Goal: Information Seeking & Learning: Learn about a topic

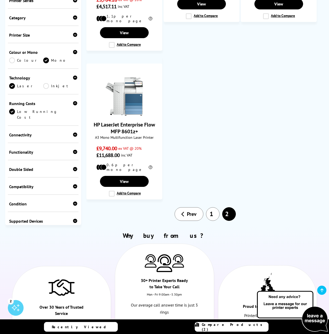
scroll to position [419, 0]
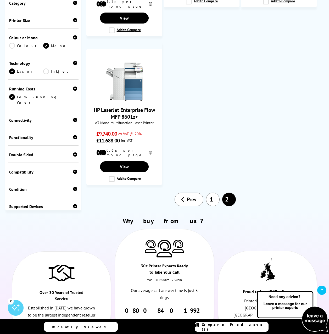
click at [212, 193] on link "1" at bounding box center [213, 200] width 14 height 14
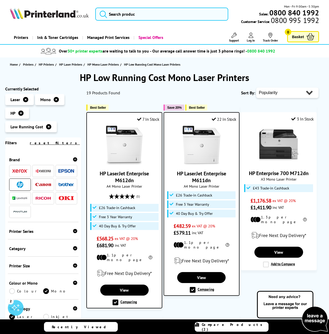
click at [26, 99] on icon at bounding box center [25, 99] width 5 height 5
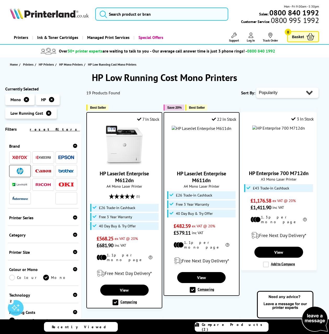
click at [26, 99] on icon at bounding box center [26, 99] width 5 height 5
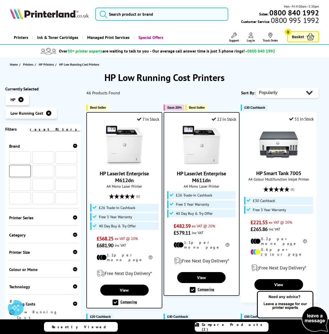
click at [26, 99] on li "HP" at bounding box center [17, 99] width 24 height 11
click at [22, 99] on icon at bounding box center [20, 99] width 5 height 5
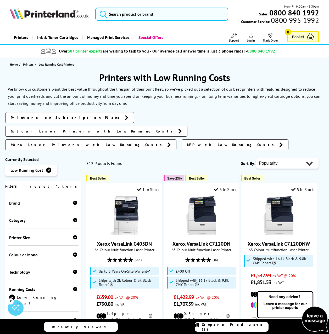
click at [48, 168] on icon at bounding box center [48, 170] width 5 height 5
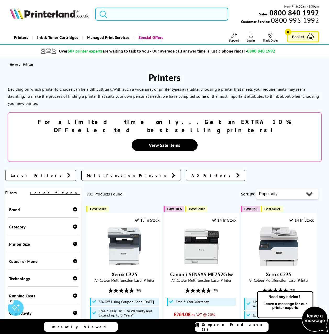
click at [130, 14] on input "search" at bounding box center [161, 14] width 133 height 13
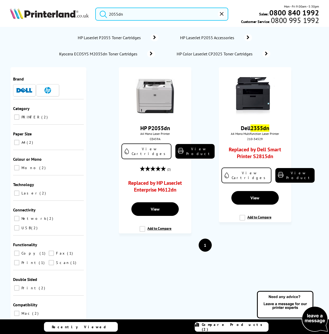
click at [137, 15] on input "2055dn" at bounding box center [161, 14] width 133 height 13
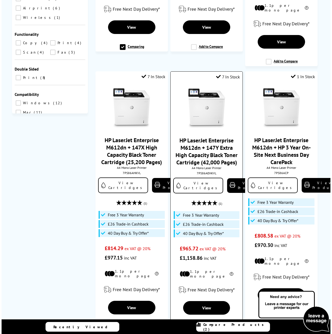
scroll to position [262, 0]
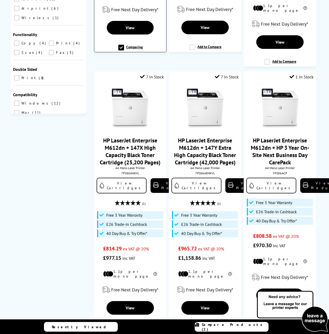
type input "612D"
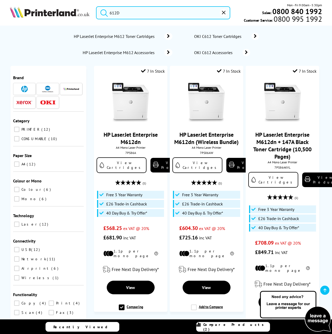
scroll to position [0, 0]
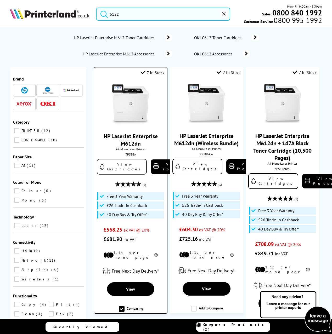
click at [114, 165] on link "View Cartridges" at bounding box center [122, 167] width 50 height 16
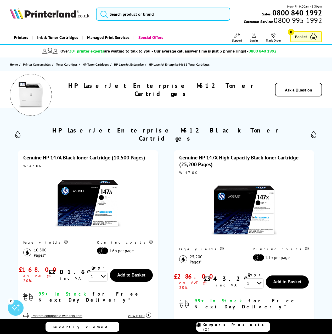
click at [36, 93] on img at bounding box center [31, 95] width 26 height 26
click at [148, 92] on h1 "HP LaserJet Enterprise M612 Toner Cartridges" at bounding box center [161, 90] width 195 height 16
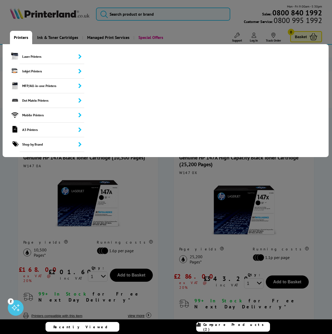
click at [21, 38] on link "Printers" at bounding box center [21, 37] width 22 height 13
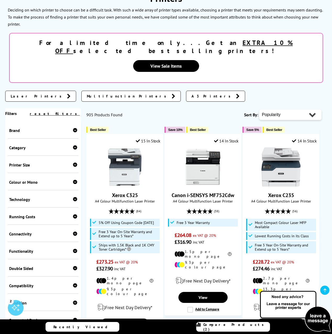
scroll to position [131, 0]
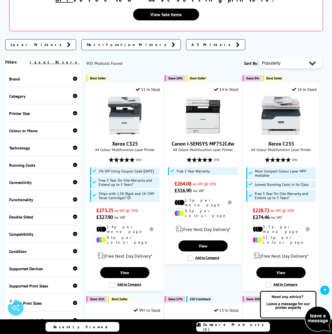
click at [15, 76] on div "Brand" at bounding box center [43, 78] width 68 height 5
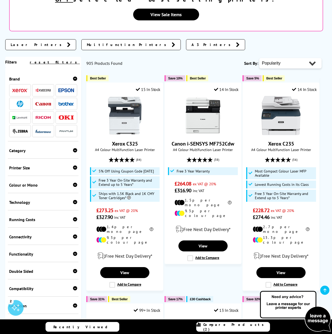
click at [19, 101] on img at bounding box center [20, 104] width 7 height 7
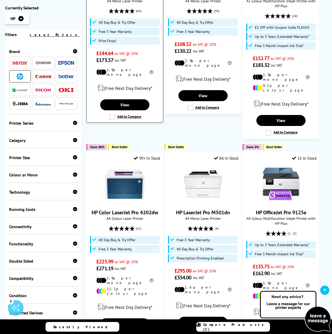
scroll to position [262, 0]
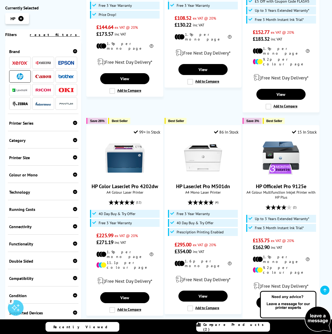
click at [38, 175] on div "Colour or Mono" at bounding box center [43, 174] width 68 height 5
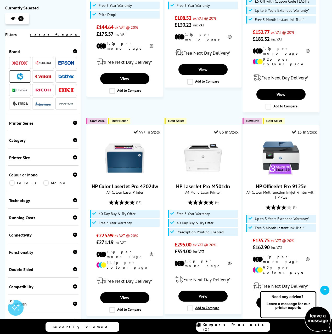
click at [45, 184] on link "Mono" at bounding box center [60, 183] width 34 height 6
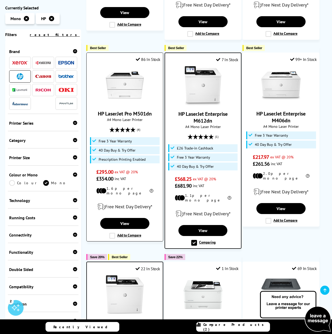
click at [127, 90] on img at bounding box center [124, 85] width 39 height 39
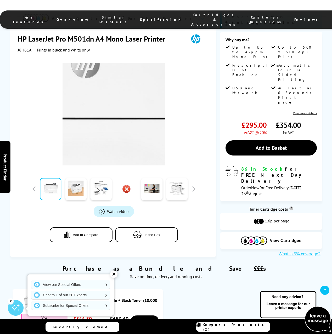
scroll to position [52, 0]
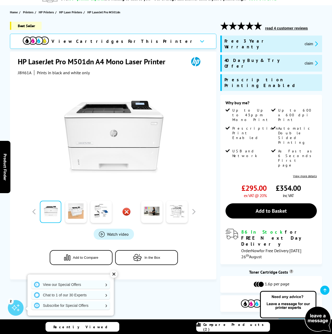
click at [118, 41] on span "View Cartridges For This Printer" at bounding box center [124, 41] width 144 height 6
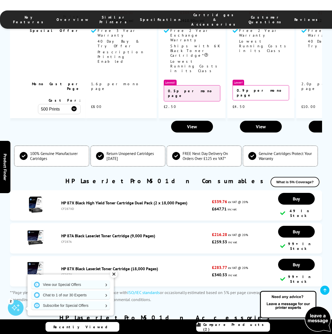
scroll to position [1321, 0]
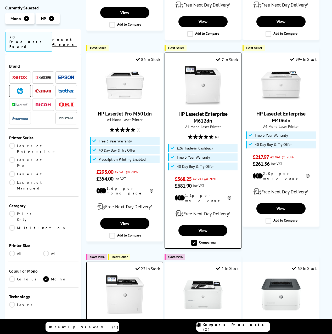
scroll to position [262, 0]
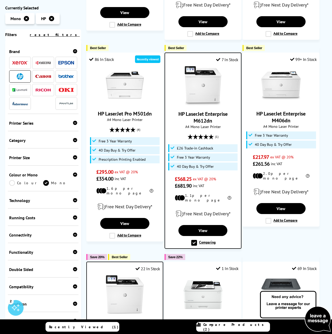
click at [44, 199] on div "Technology" at bounding box center [43, 200] width 68 height 5
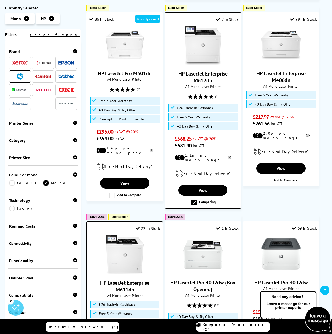
scroll to position [445, 0]
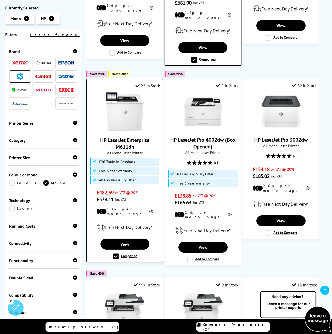
click at [123, 140] on link "HP LaserJet Enterprise M611dn" at bounding box center [124, 144] width 49 height 14
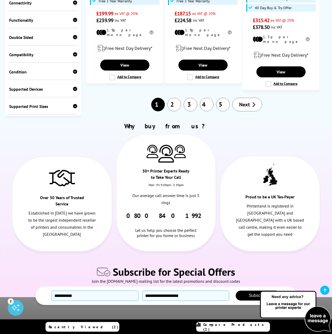
scroll to position [706, 0]
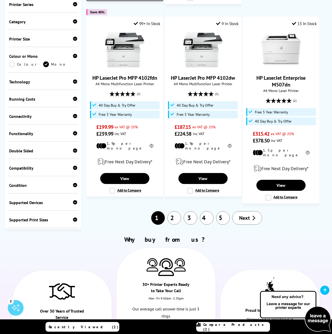
click at [172, 211] on link "2" at bounding box center [174, 218] width 14 height 14
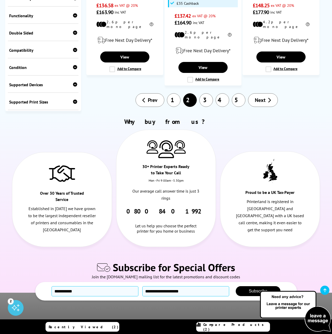
scroll to position [706, 0]
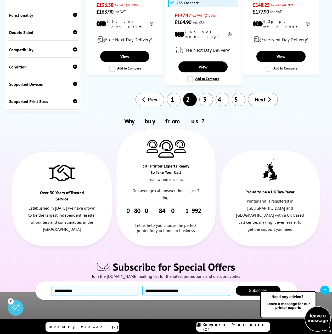
click at [205, 93] on link "3" at bounding box center [206, 100] width 14 height 14
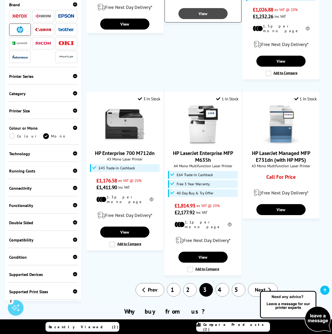
scroll to position [602, 0]
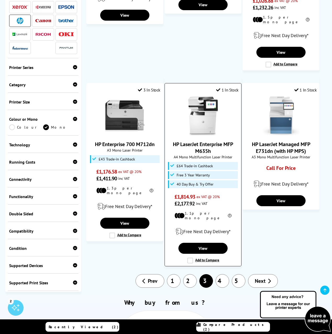
click at [207, 141] on link "HP LaserJet Enterprise MFP M635h" at bounding box center [203, 148] width 60 height 14
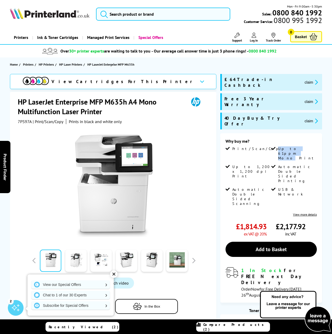
drag, startPoint x: 278, startPoint y: 132, endPoint x: 308, endPoint y: 132, distance: 29.3
click at [308, 147] on span "Up to 61ppm Mono Print" at bounding box center [297, 154] width 38 height 14
click at [110, 81] on span "View Cartridges For This Printer" at bounding box center [124, 82] width 144 height 6
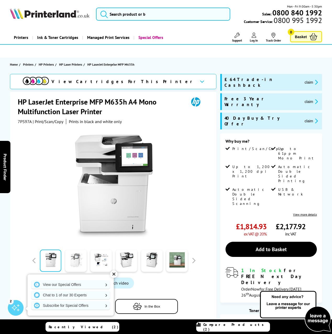
click at [78, 266] on link at bounding box center [75, 261] width 21 height 22
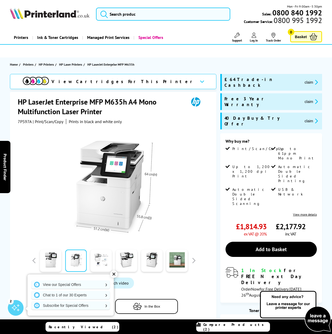
click at [98, 264] on link at bounding box center [101, 261] width 21 height 22
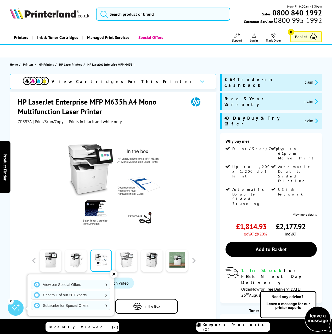
click at [129, 262] on link at bounding box center [126, 261] width 21 height 22
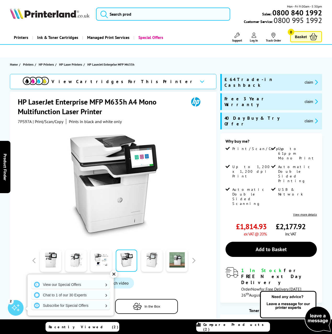
click at [154, 262] on link at bounding box center [151, 261] width 21 height 22
